Goal: Find specific page/section: Find specific page/section

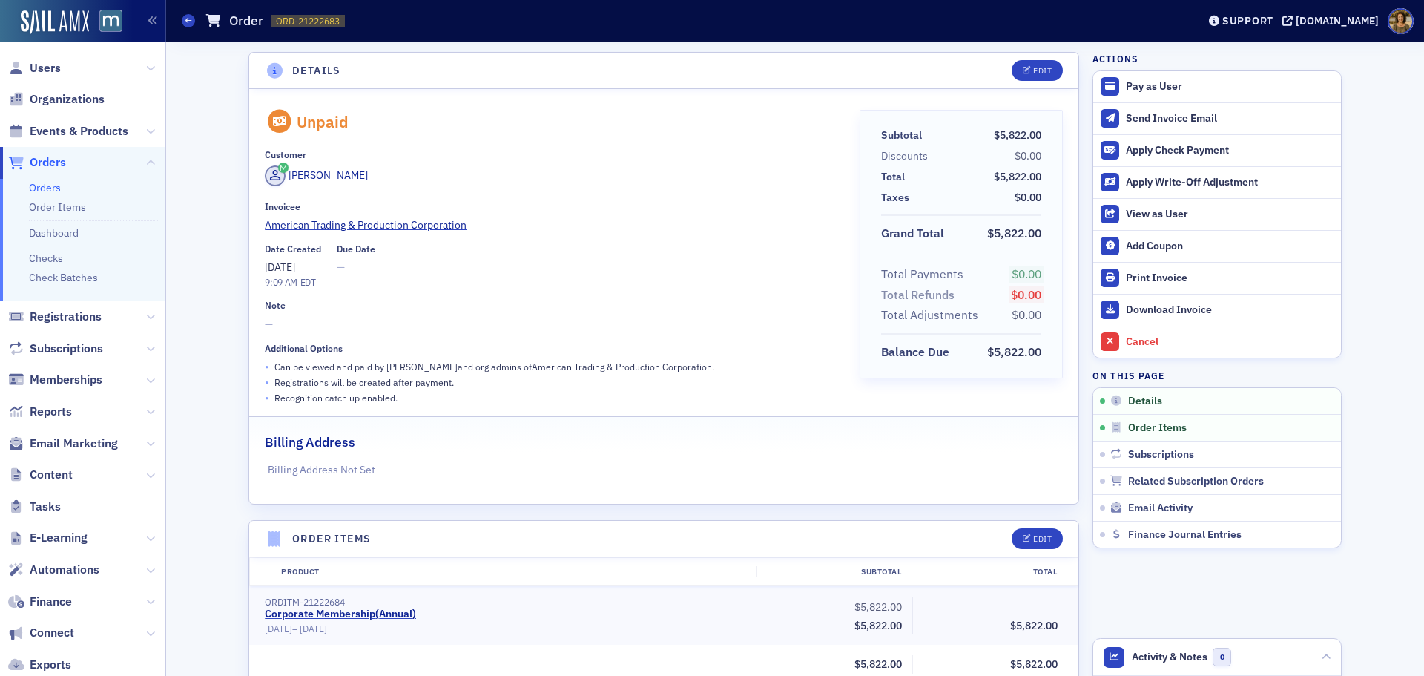
click at [45, 422] on span "Reports" at bounding box center [82, 411] width 165 height 32
click at [45, 414] on span "Reports" at bounding box center [51, 412] width 42 height 16
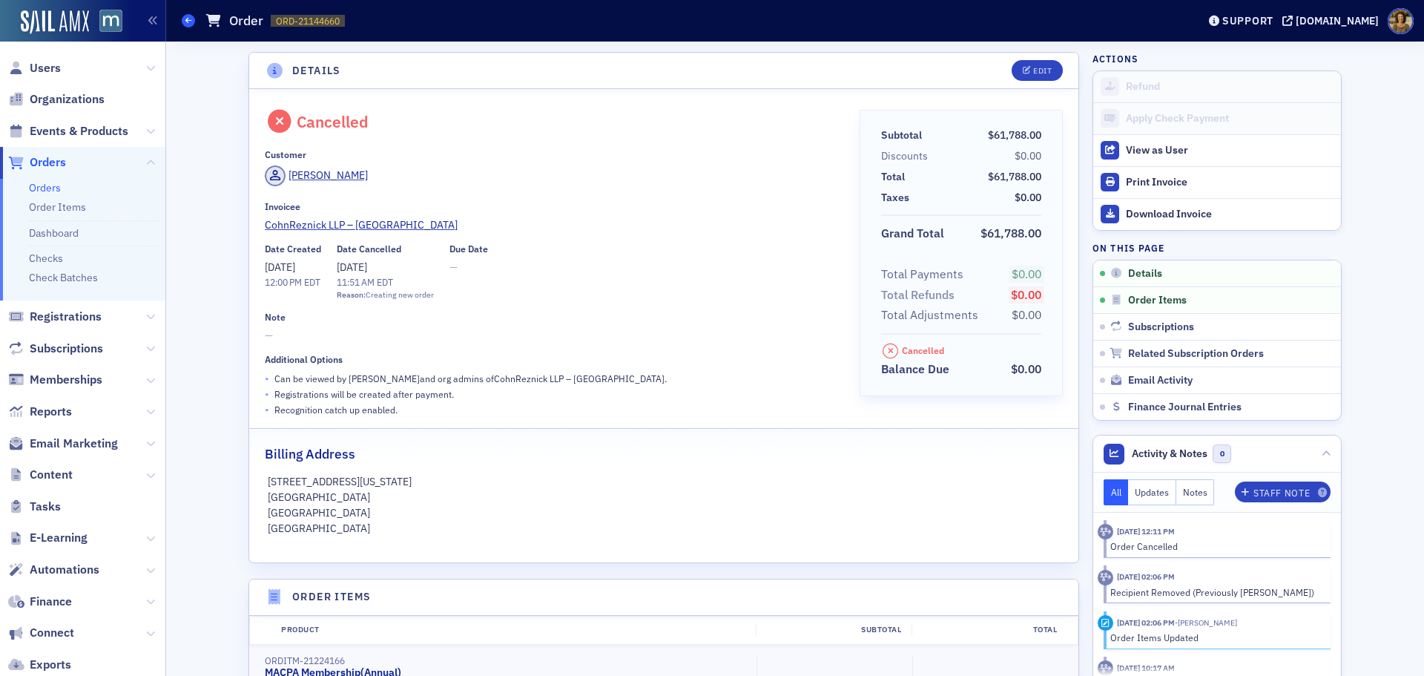
click at [190, 20] on icon at bounding box center [188, 20] width 6 height 7
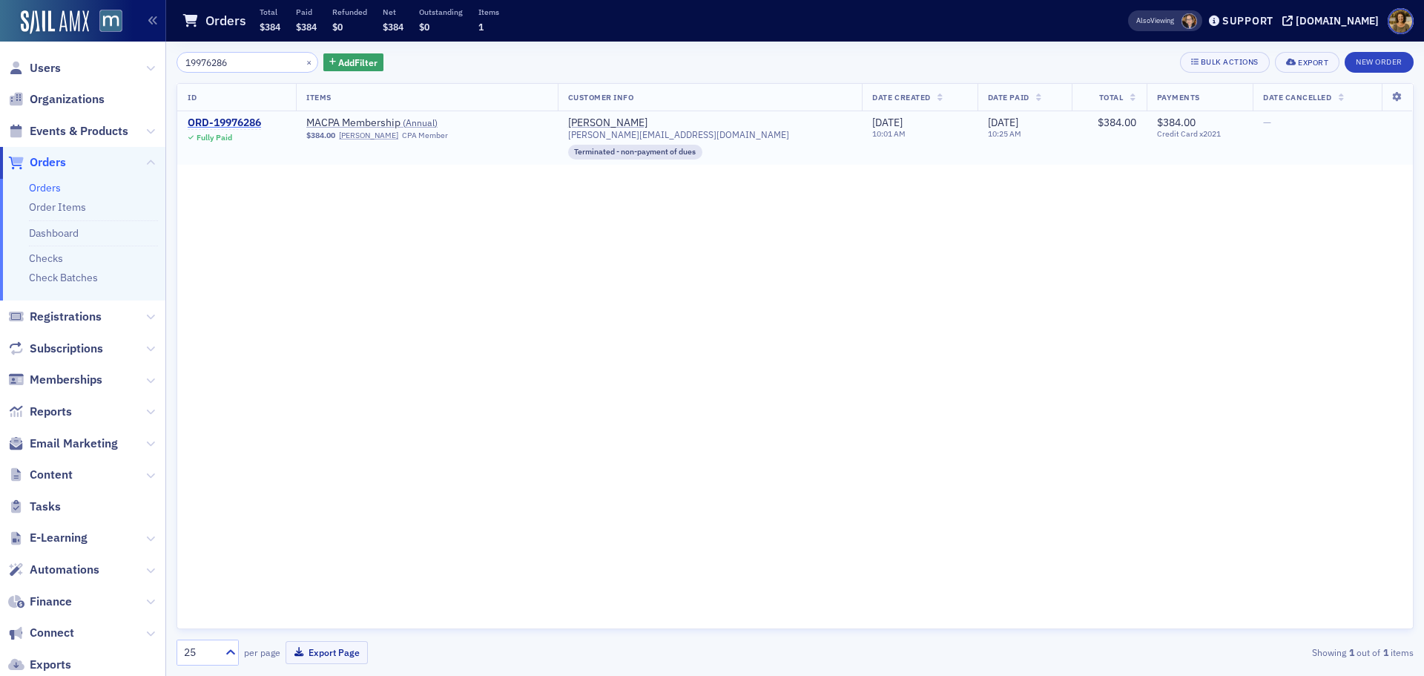
type input "19976286"
click at [215, 126] on div "ORD-19976286" at bounding box center [224, 122] width 73 height 13
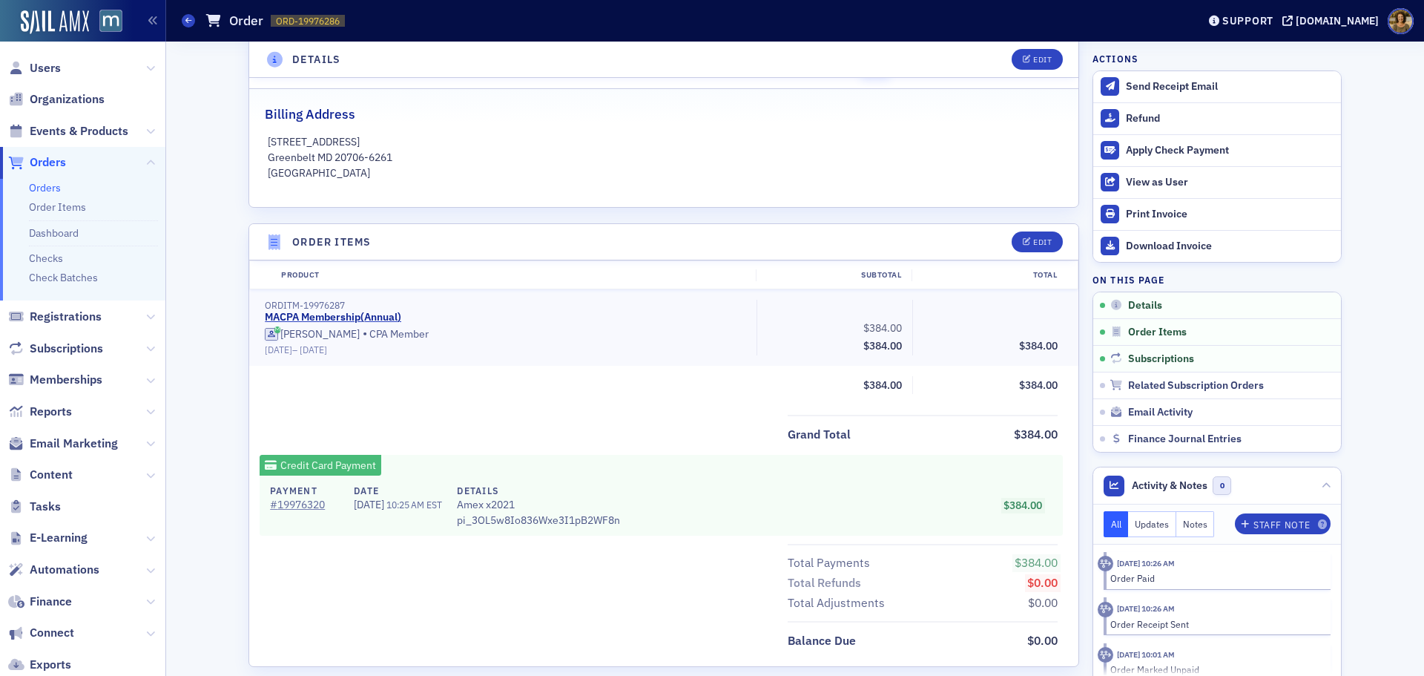
scroll to position [445, 0]
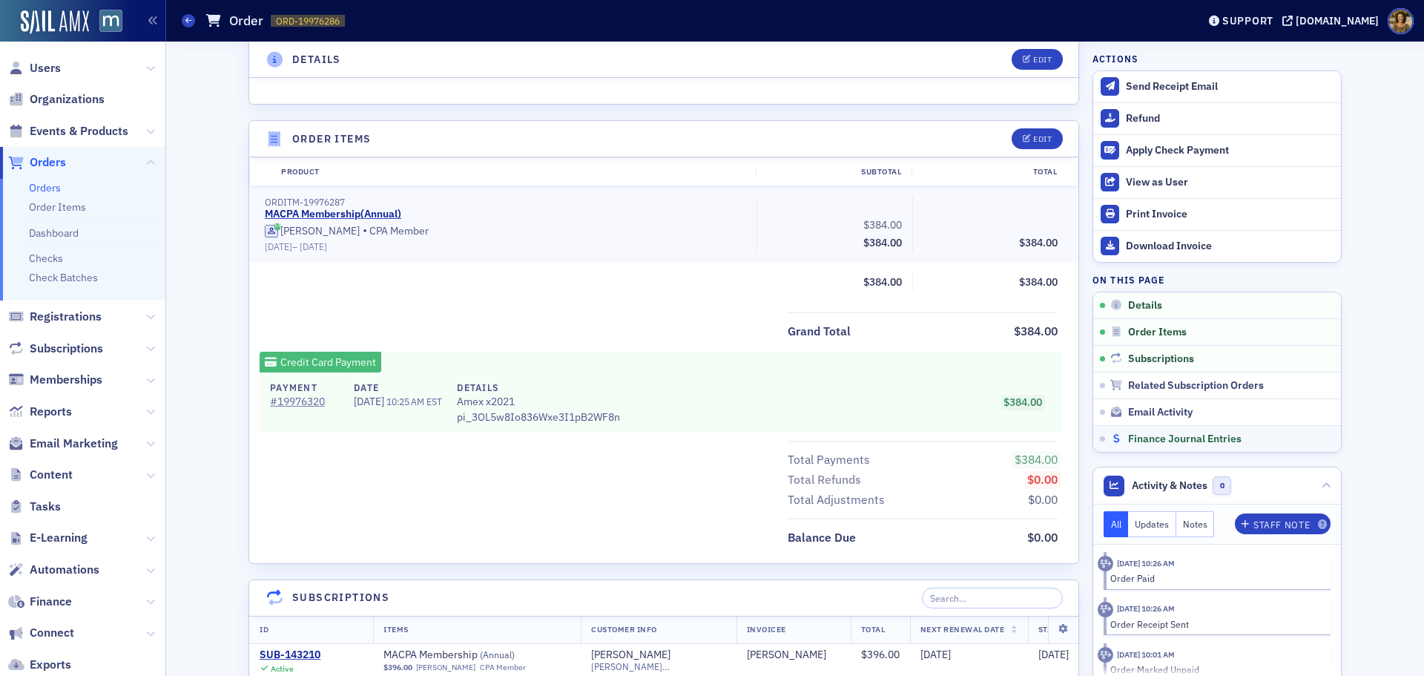
click at [1142, 438] on span "Finance Journal Entries" at bounding box center [1185, 439] width 114 height 13
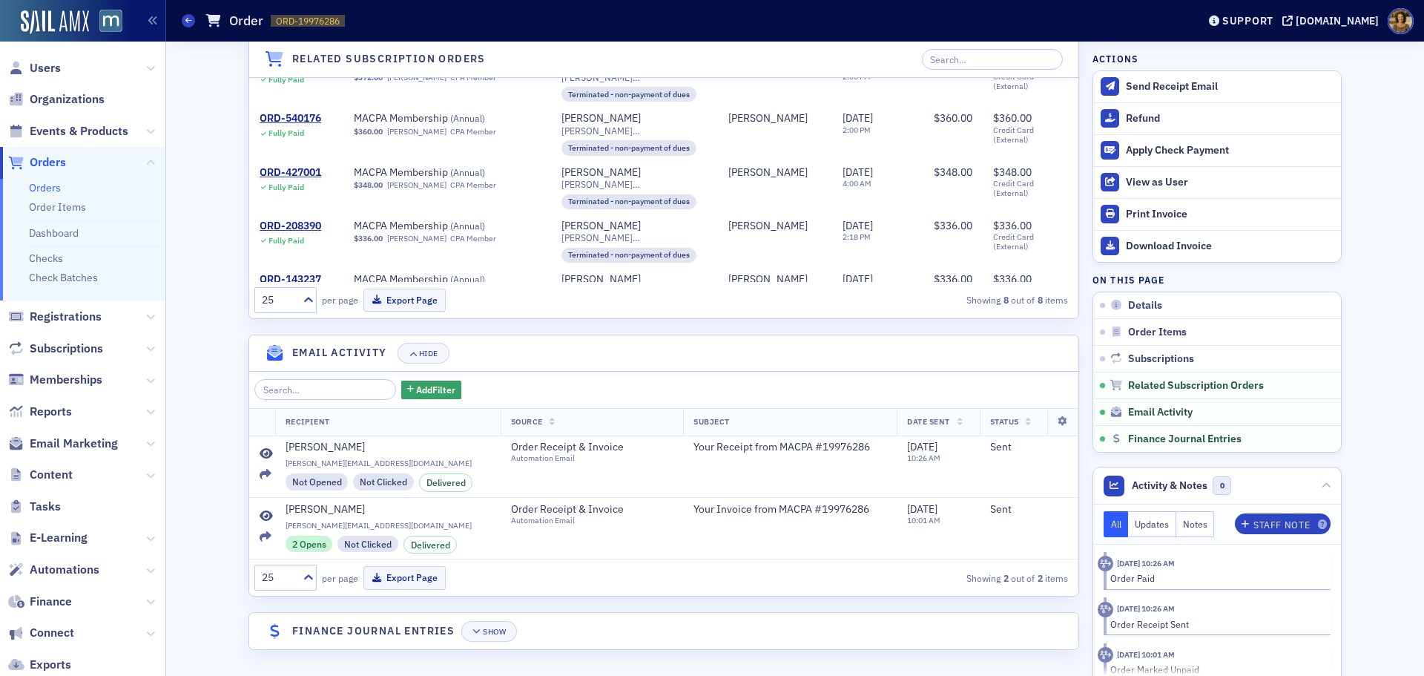
scroll to position [1376, 0]
click at [483, 631] on div "Show" at bounding box center [494, 632] width 23 height 8
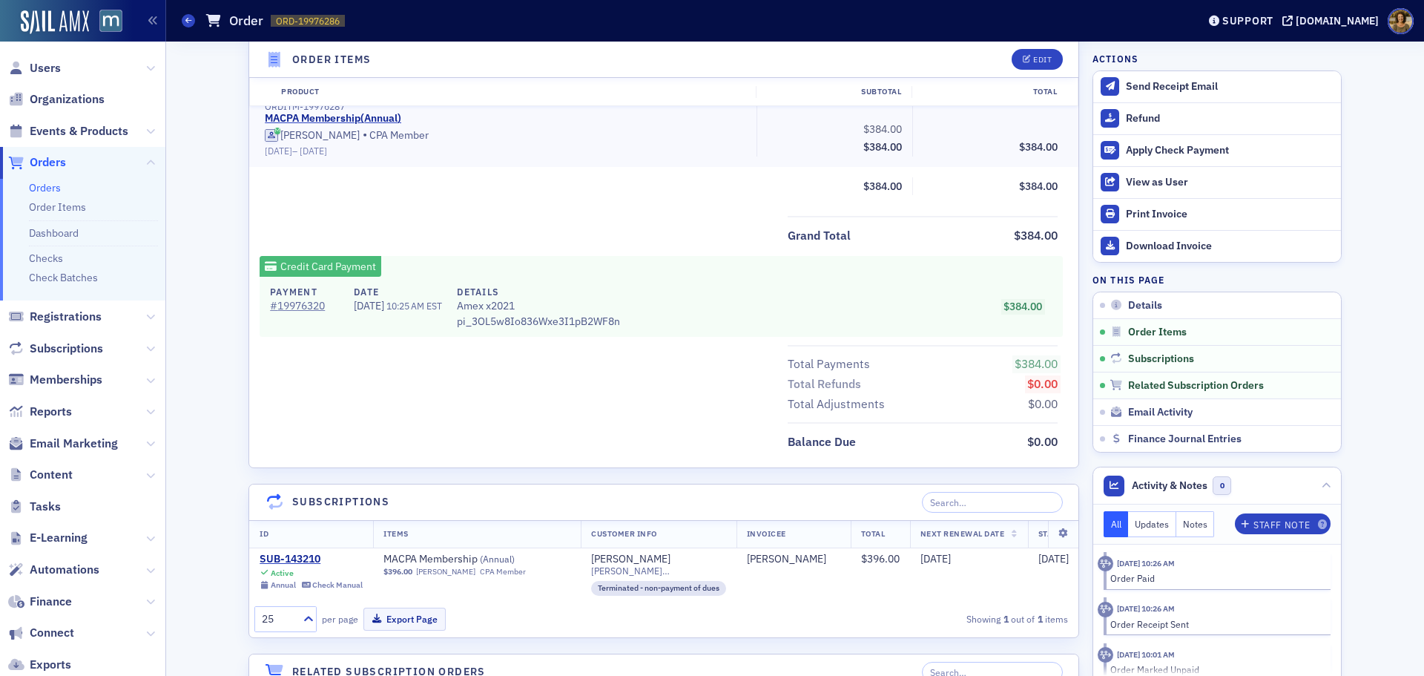
scroll to position [529, 0]
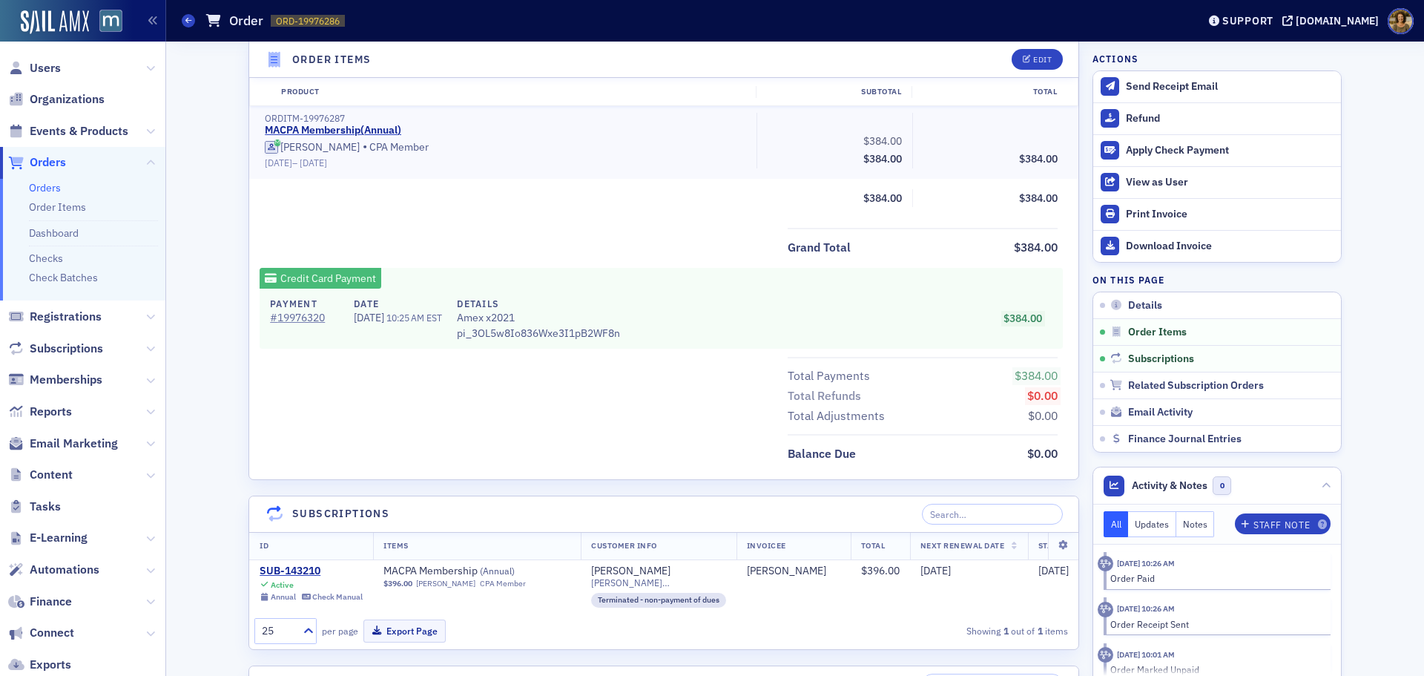
click at [184, 33] on div "Orders Order ORD-19976286 19976286" at bounding box center [678, 21] width 993 height 28
click at [184, 12] on div "Orders Order ORD-19976286 19976286" at bounding box center [678, 21] width 993 height 28
click at [184, 19] on span at bounding box center [188, 20] width 13 height 13
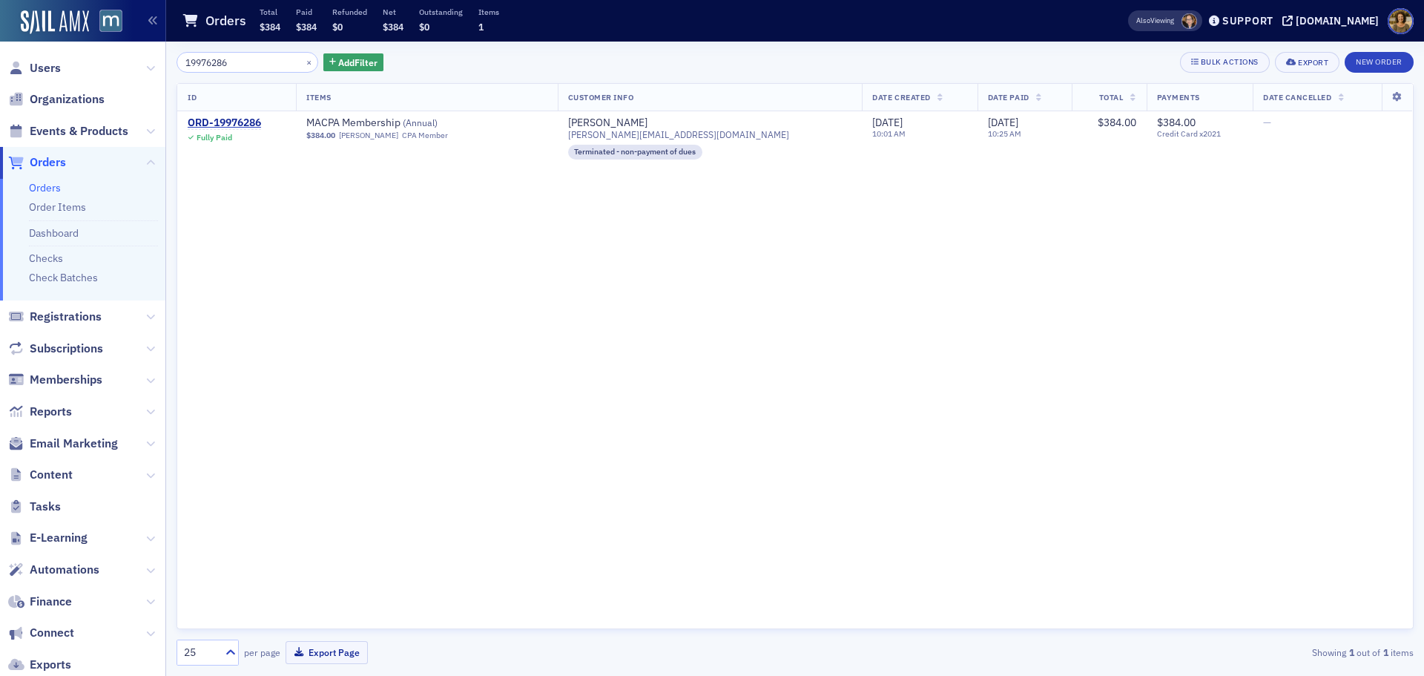
drag, startPoint x: 246, startPoint y: 62, endPoint x: 168, endPoint y: 63, distance: 77.9
click at [168, 63] on div "19976286 × Add Filter Bulk Actions Export New Order ID Items Customer Info Date…" at bounding box center [795, 359] width 1258 height 634
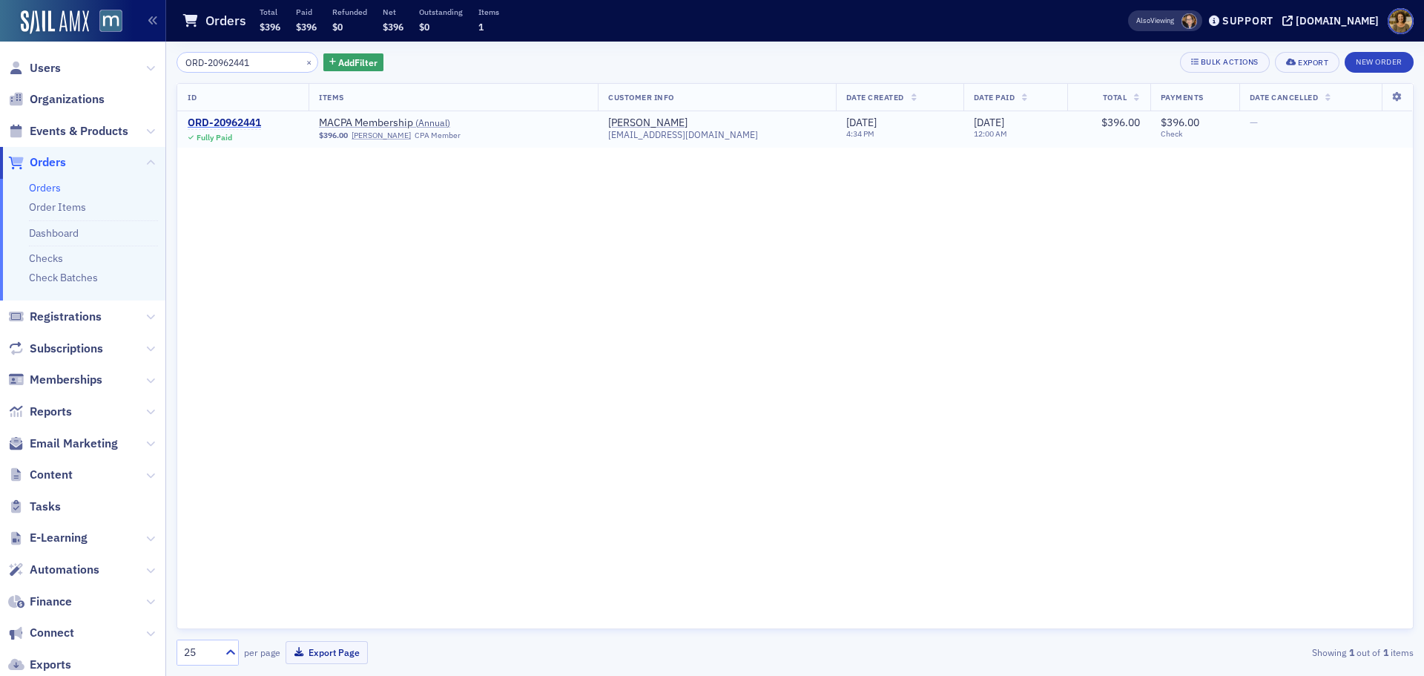
type input "ORD-20962441"
click at [225, 124] on div "ORD-20962441" at bounding box center [224, 122] width 73 height 13
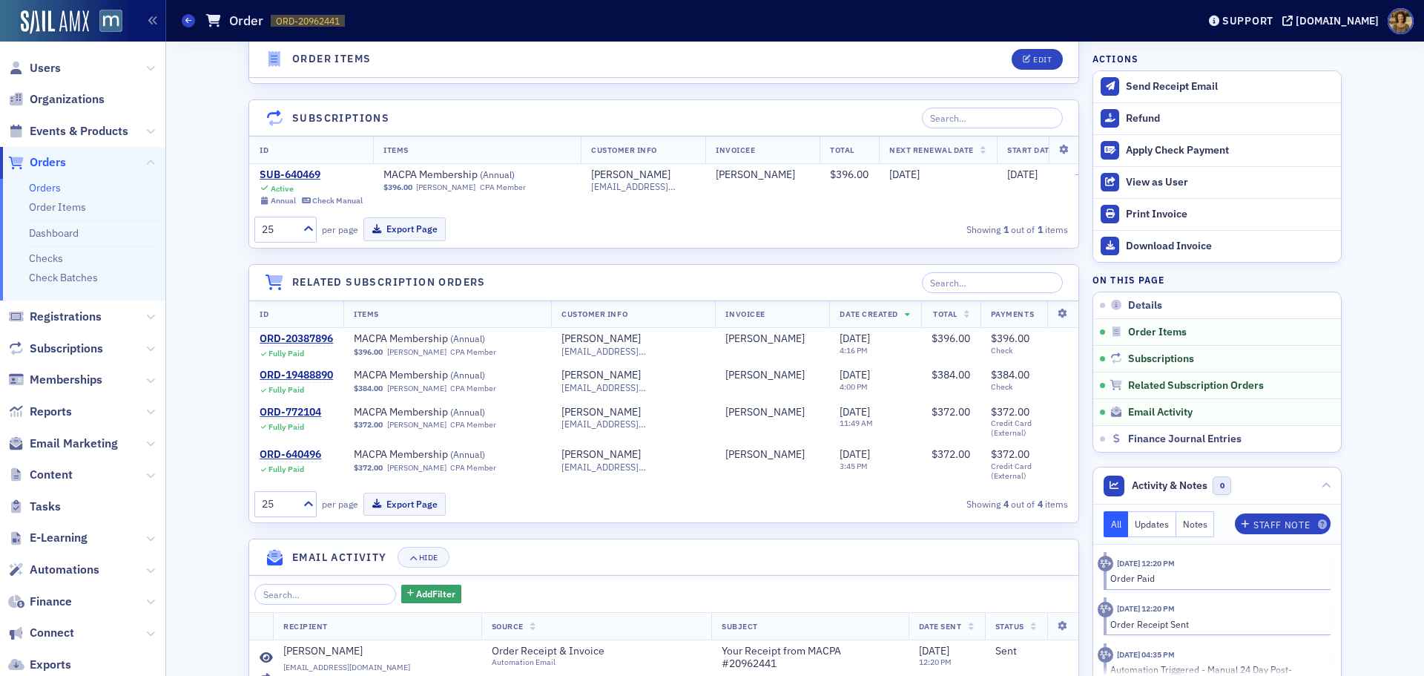
scroll to position [964, 0]
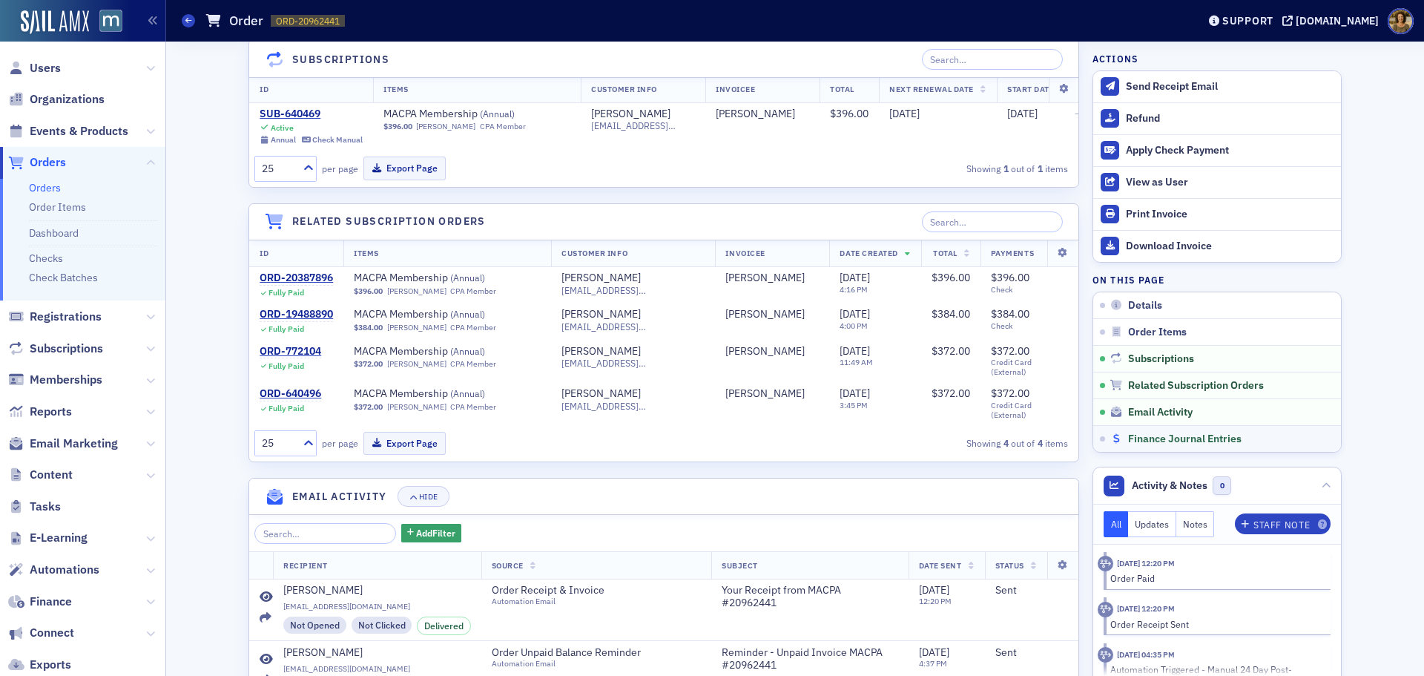
click at [1133, 436] on span "Finance Journal Entries" at bounding box center [1185, 439] width 114 height 13
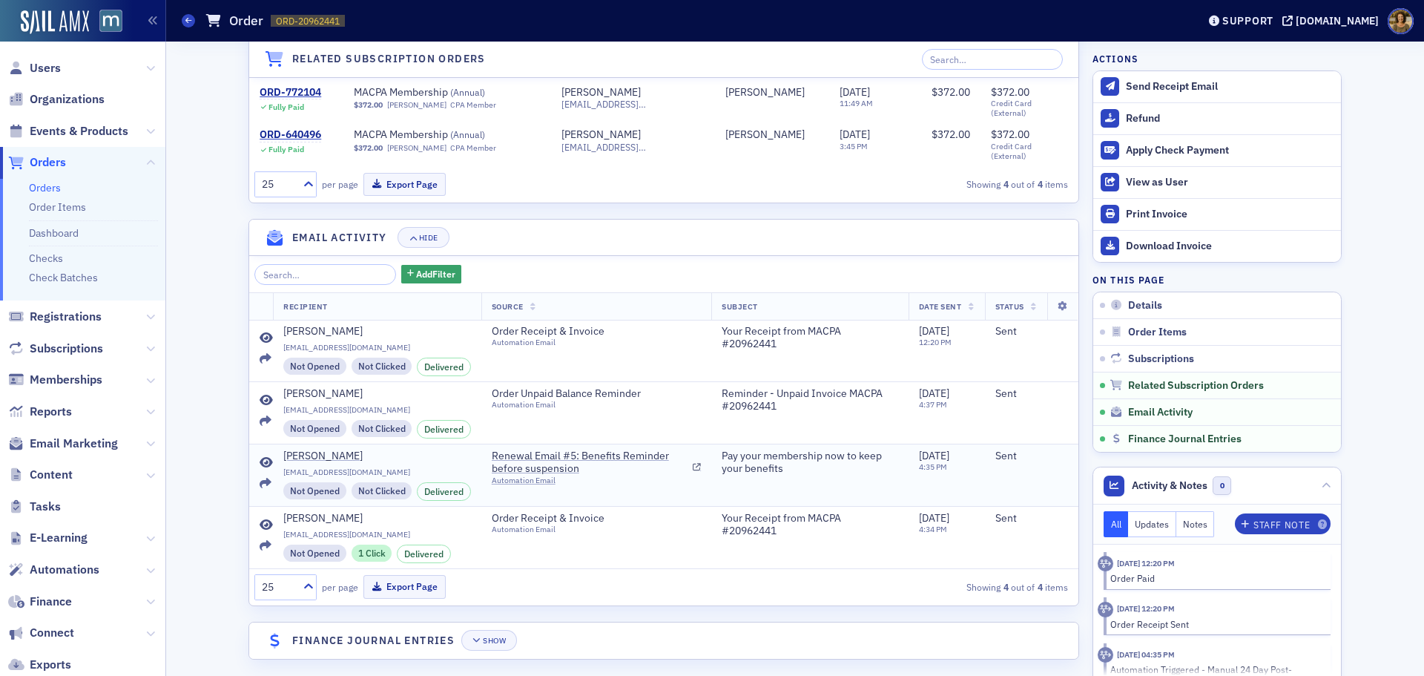
scroll to position [1231, 0]
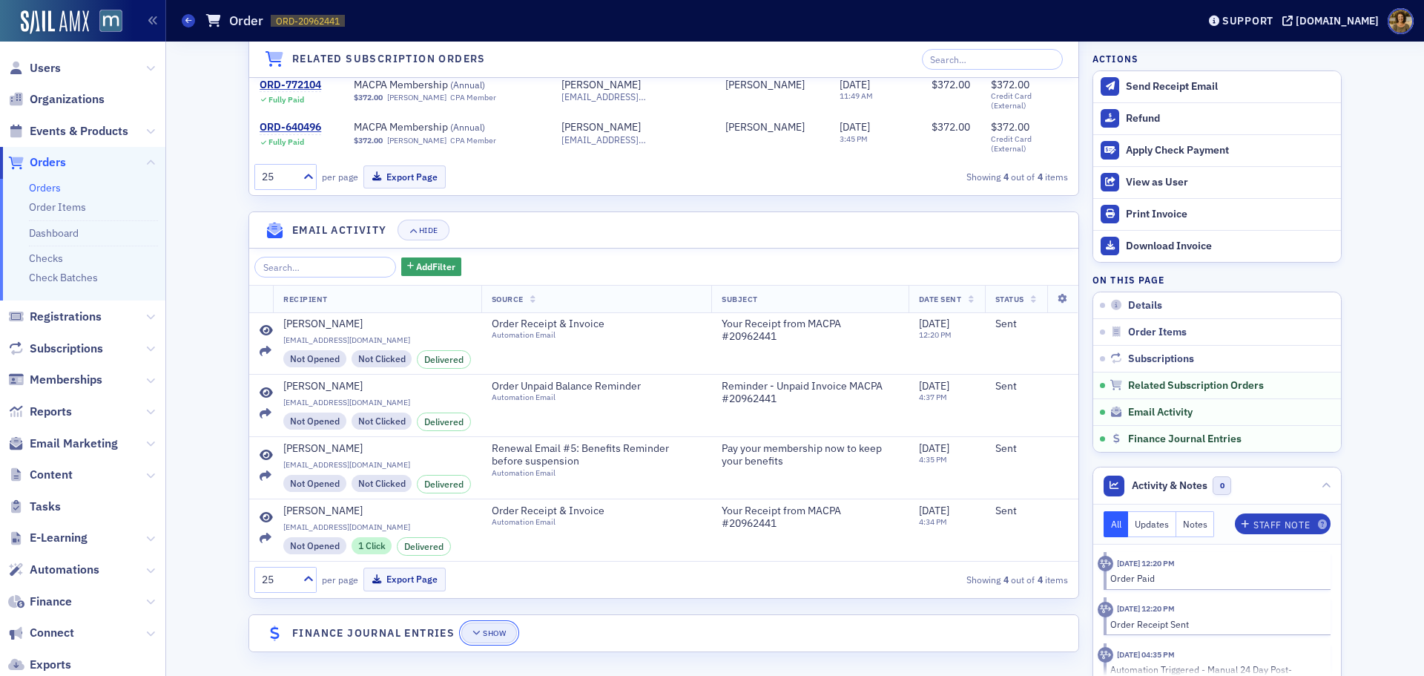
click at [493, 631] on div "Show" at bounding box center [494, 633] width 23 height 8
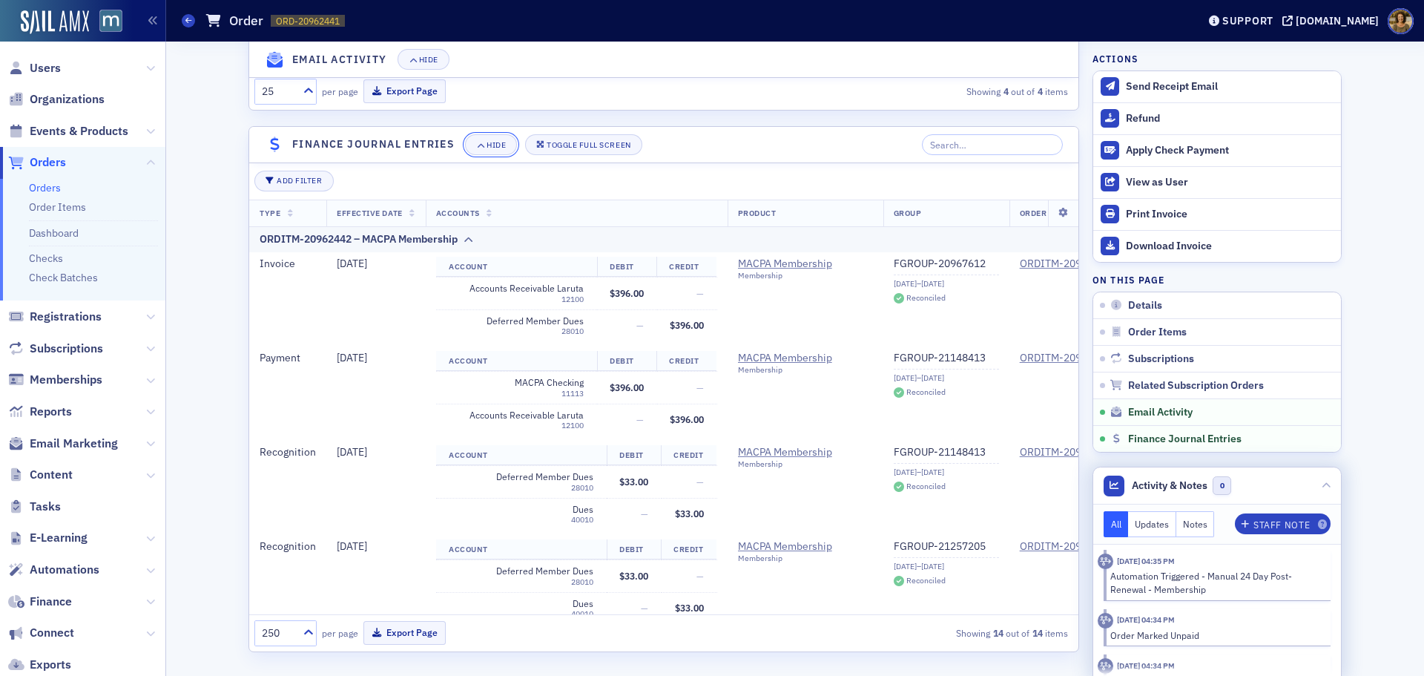
scroll to position [117, 0]
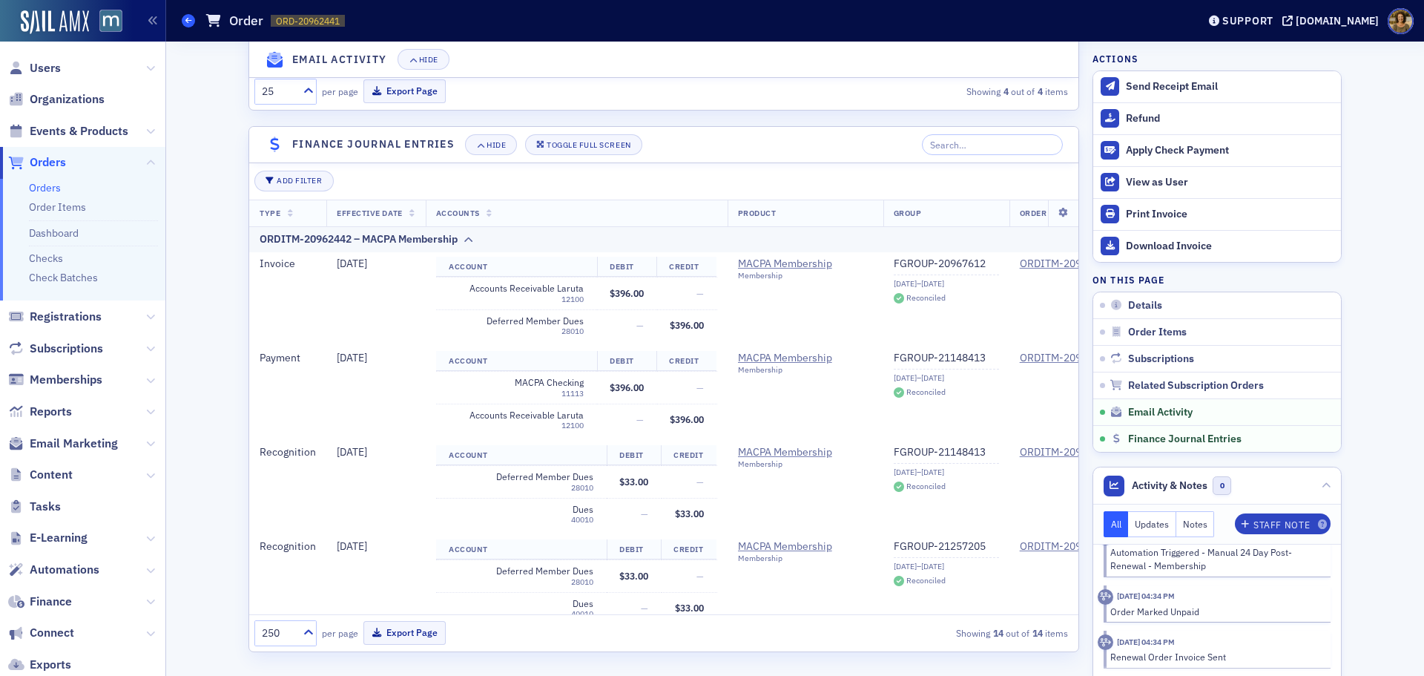
click at [185, 18] on icon at bounding box center [188, 20] width 6 height 7
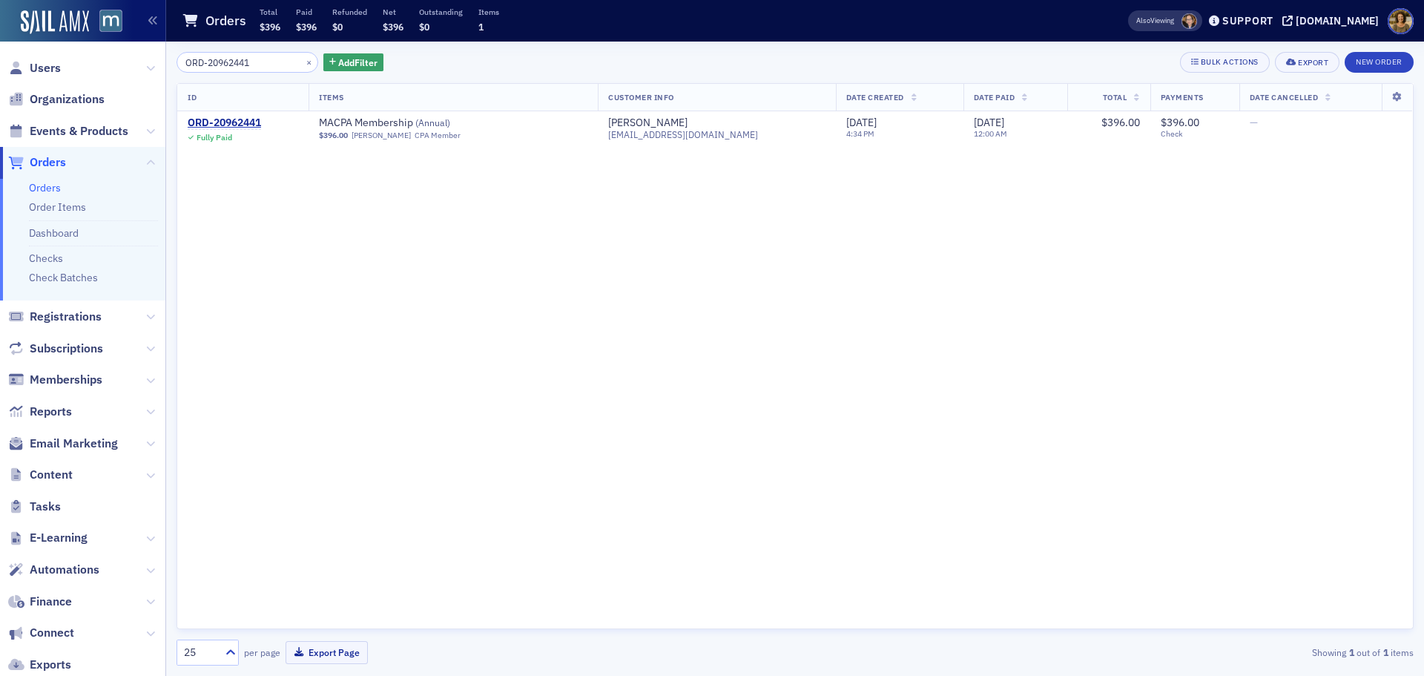
drag, startPoint x: 258, startPoint y: 62, endPoint x: 131, endPoint y: 62, distance: 126.9
click at [131, 62] on div "Users Organizations Events & Products Orders Orders Order Items Dashboard Check…" at bounding box center [712, 338] width 1424 height 676
drag, startPoint x: 250, startPoint y: 59, endPoint x: 134, endPoint y: 59, distance: 115.7
click at [134, 59] on div "Users Organizations Events & Products Orders Orders Order Items Dashboard Check…" at bounding box center [712, 338] width 1424 height 676
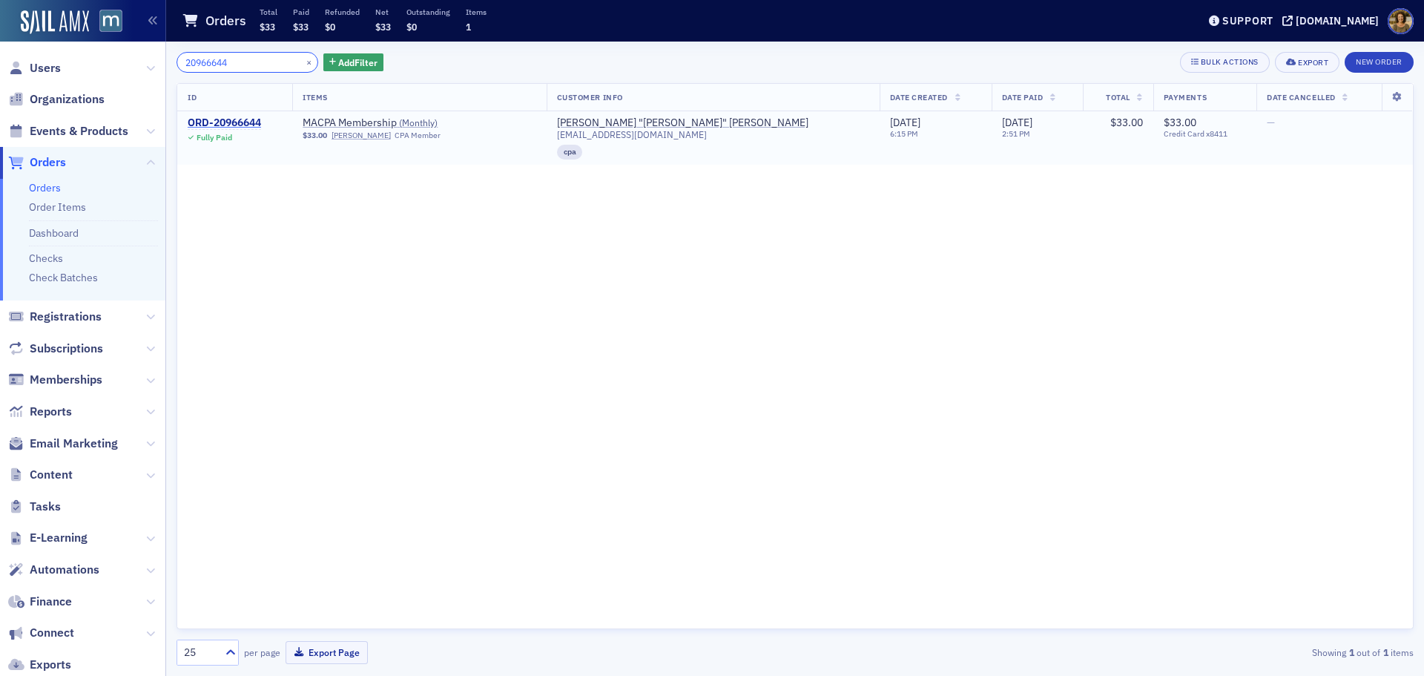
type input "20966644"
click at [236, 127] on div "ORD-20966644" at bounding box center [224, 122] width 73 height 13
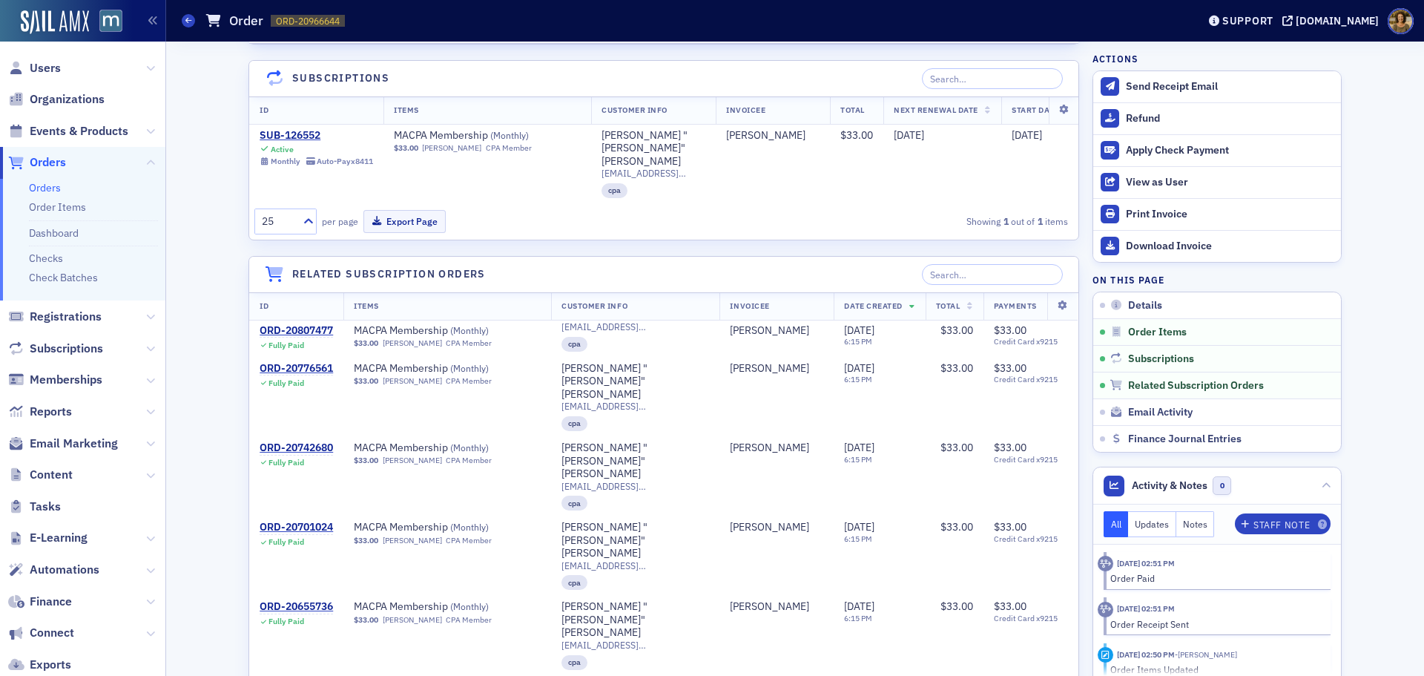
scroll to position [950, 0]
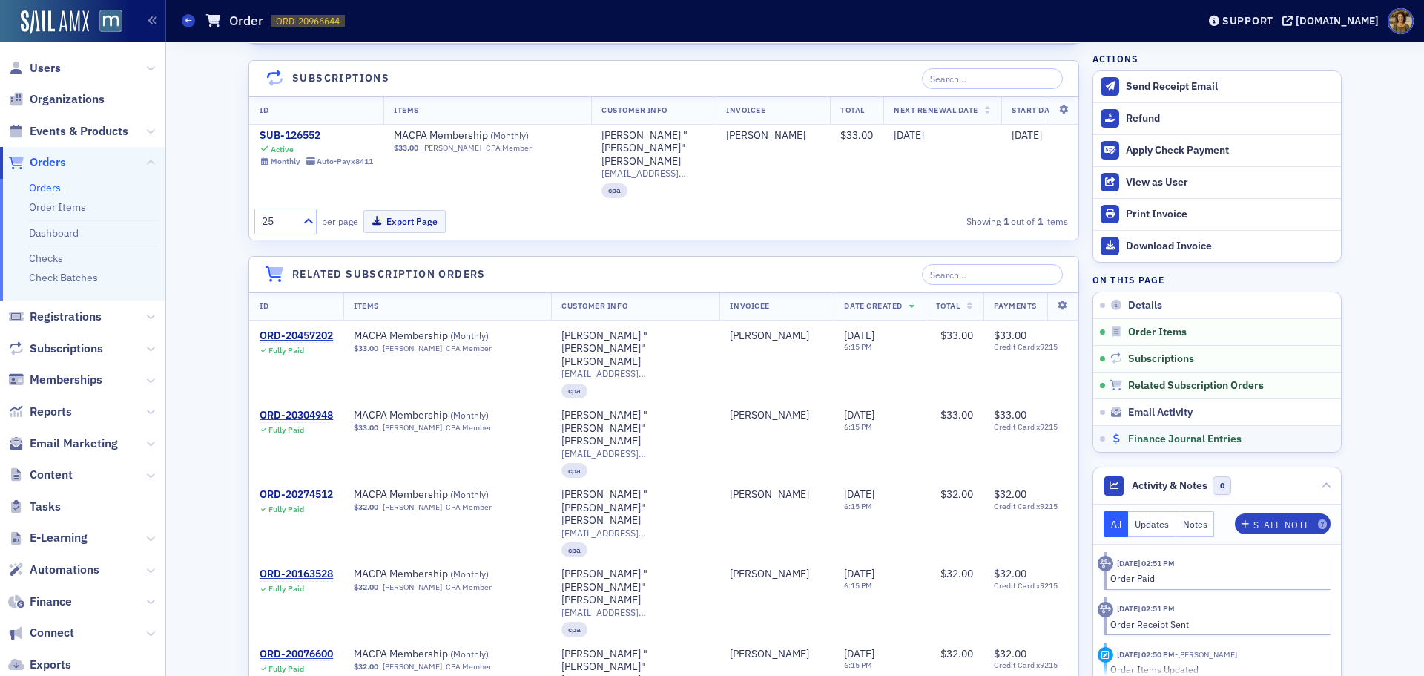
click at [1134, 438] on span "Finance Journal Entries" at bounding box center [1185, 439] width 114 height 13
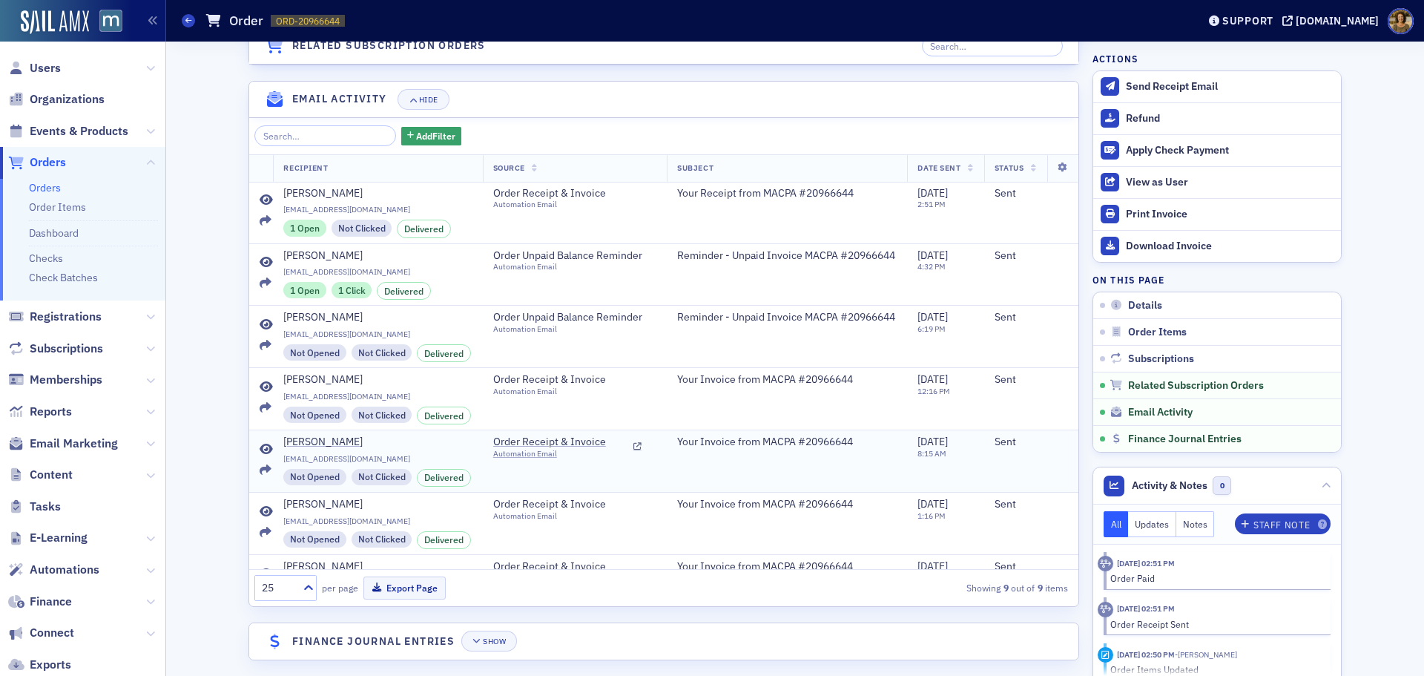
scroll to position [1653, 0]
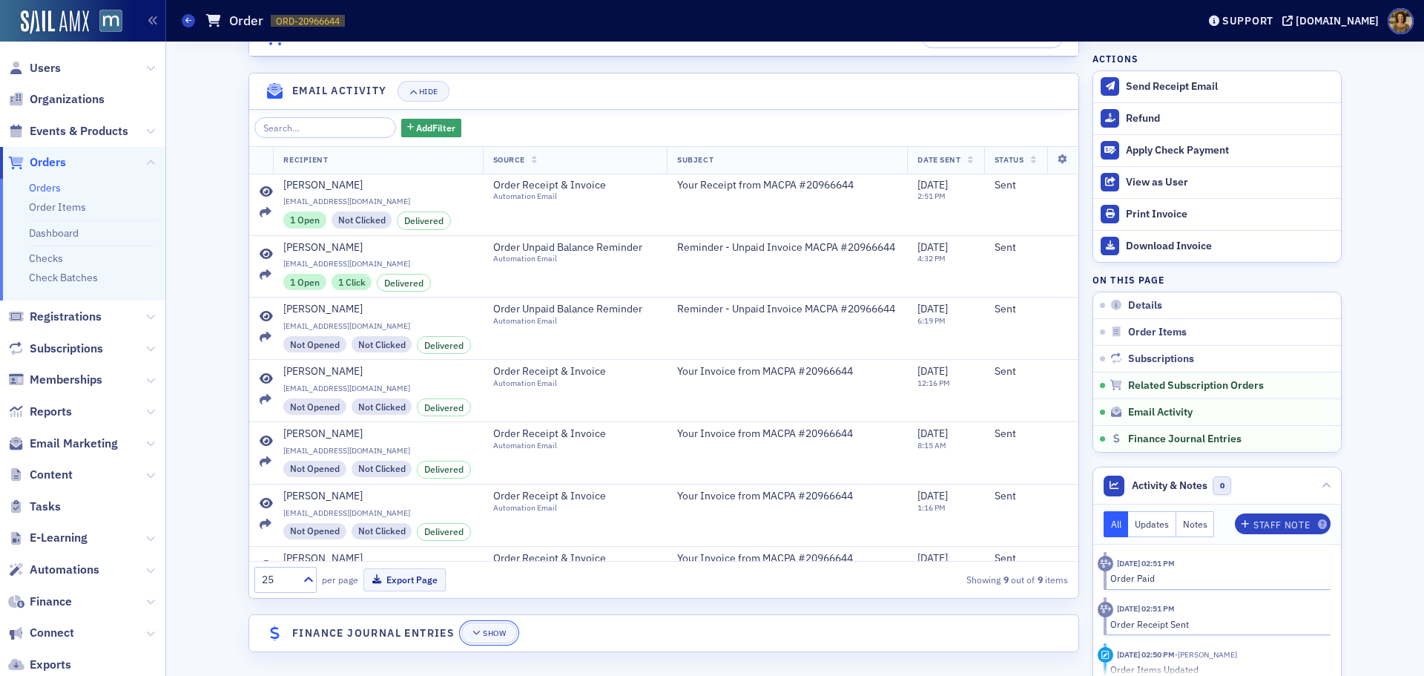
click at [486, 622] on button "Show" at bounding box center [489, 632] width 56 height 21
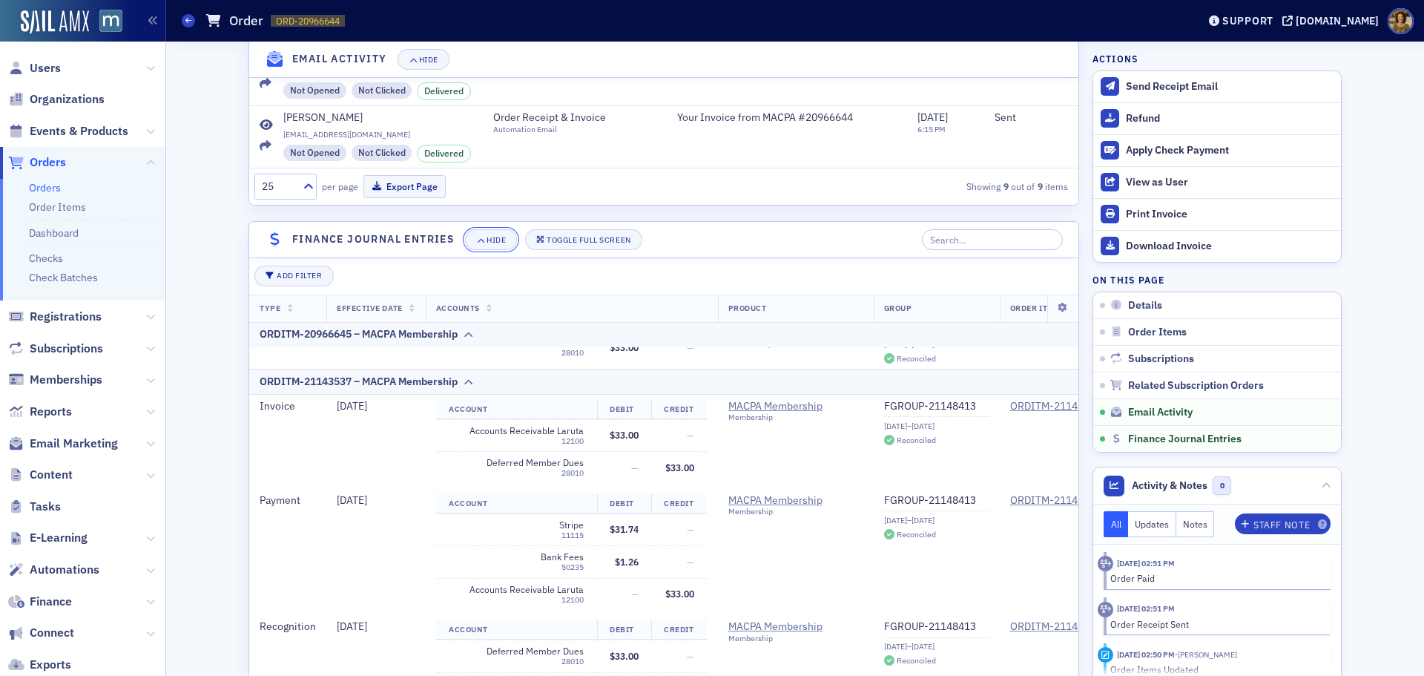
scroll to position [1993, 0]
